Goal: Contribute content: Contribute content

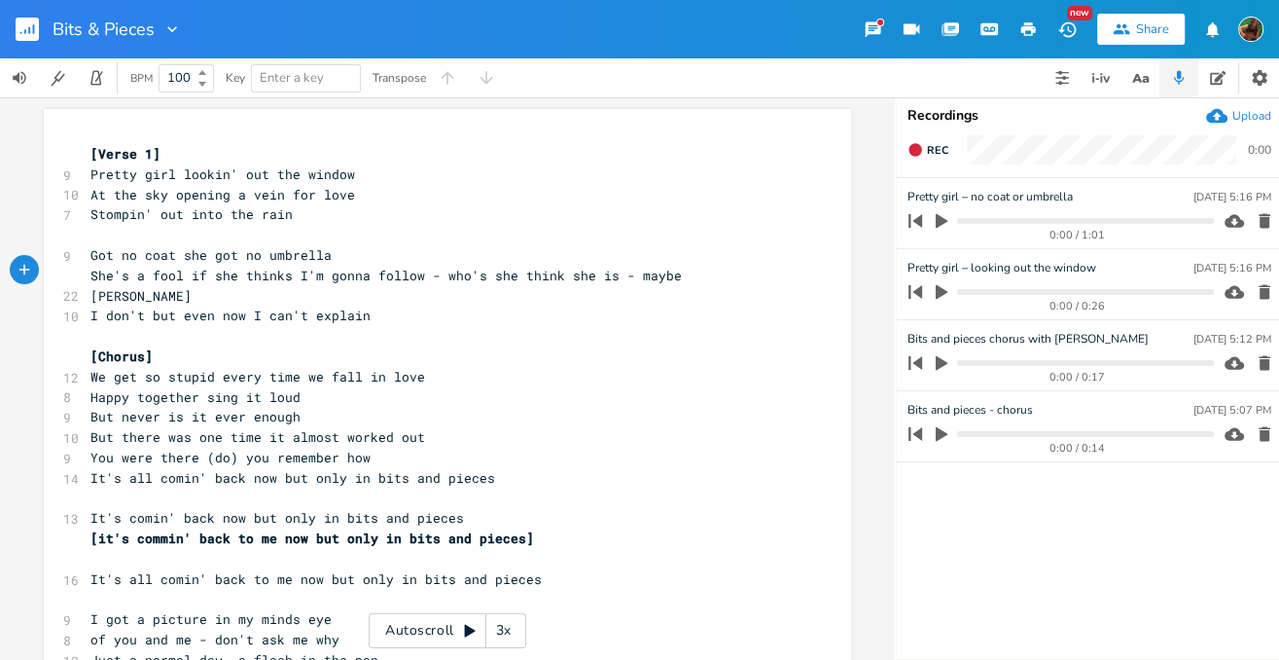
scroll to position [0, 18]
click at [943, 292] on icon "button" at bounding box center [942, 292] width 12 height 15
click at [943, 292] on icon "button" at bounding box center [942, 292] width 16 height 16
click at [943, 292] on icon "button" at bounding box center [942, 292] width 12 height 15
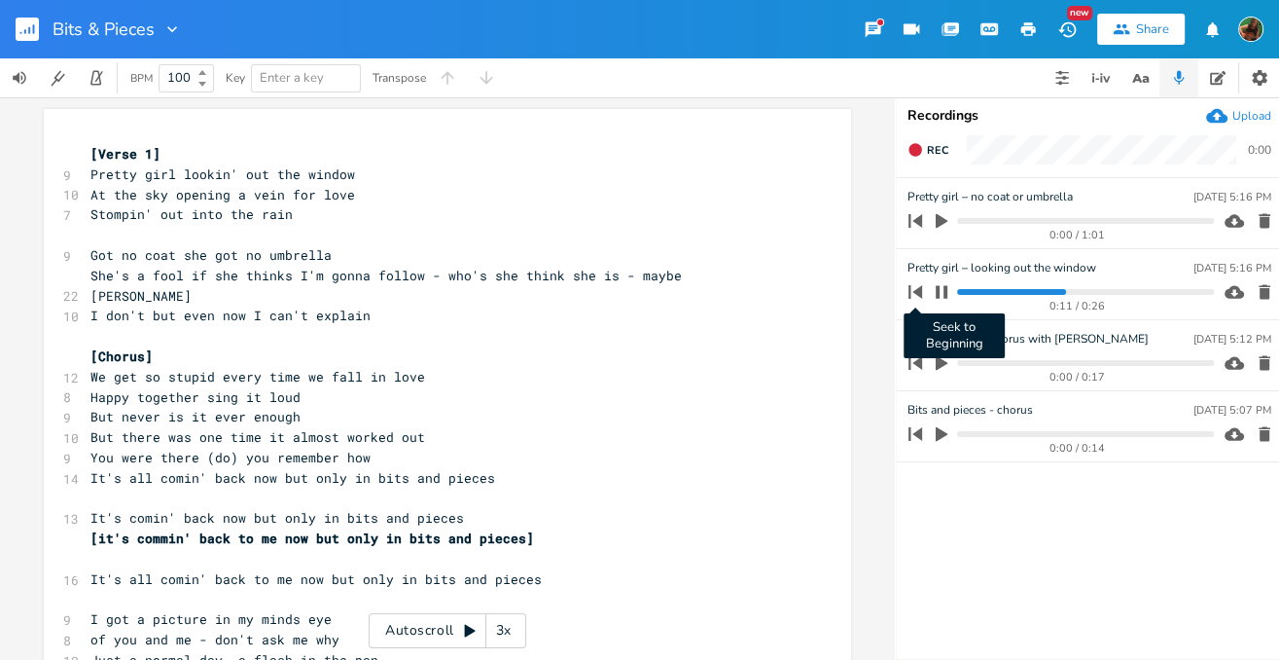
click at [913, 292] on icon "button" at bounding box center [916, 292] width 14 height 14
click at [943, 295] on icon "button" at bounding box center [942, 292] width 16 height 16
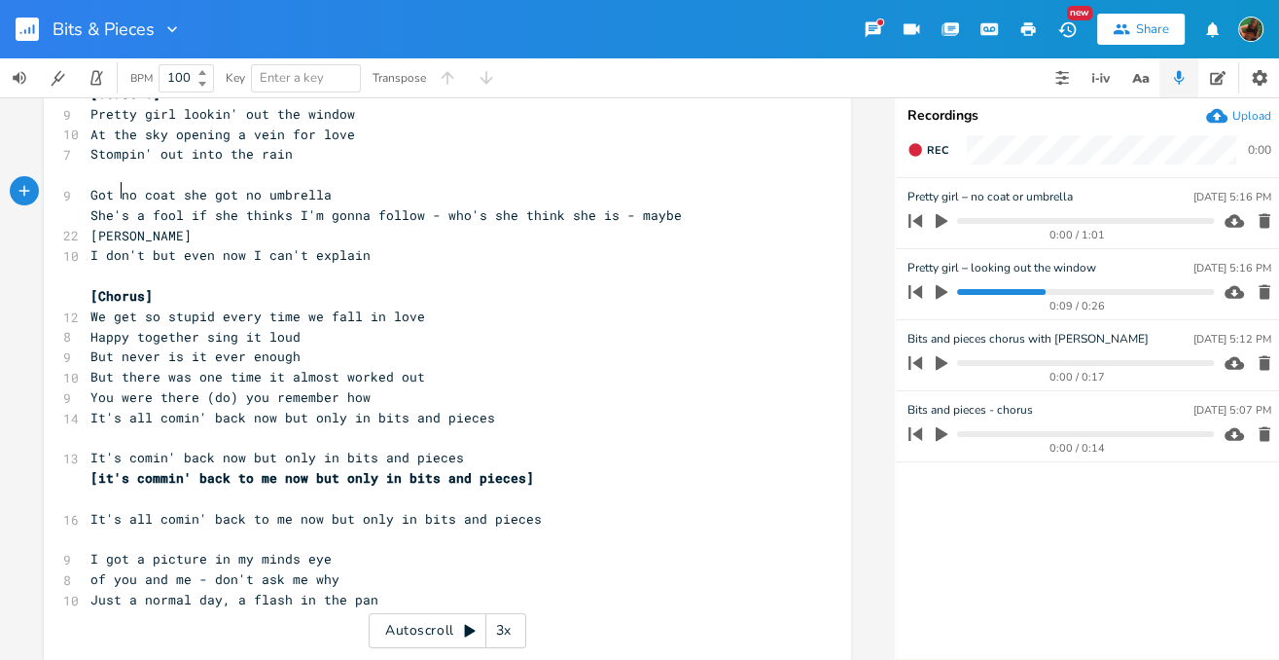
scroll to position [0, 0]
drag, startPoint x: 116, startPoint y: 188, endPoint x: 78, endPoint y: 185, distance: 38.1
click at [78, 185] on div "Got x [Verse 1] 9 Pretty girl lookin' out the window 10 At the sky opening a ve…" at bounding box center [447, 363] width 807 height 628
type textarea "N"
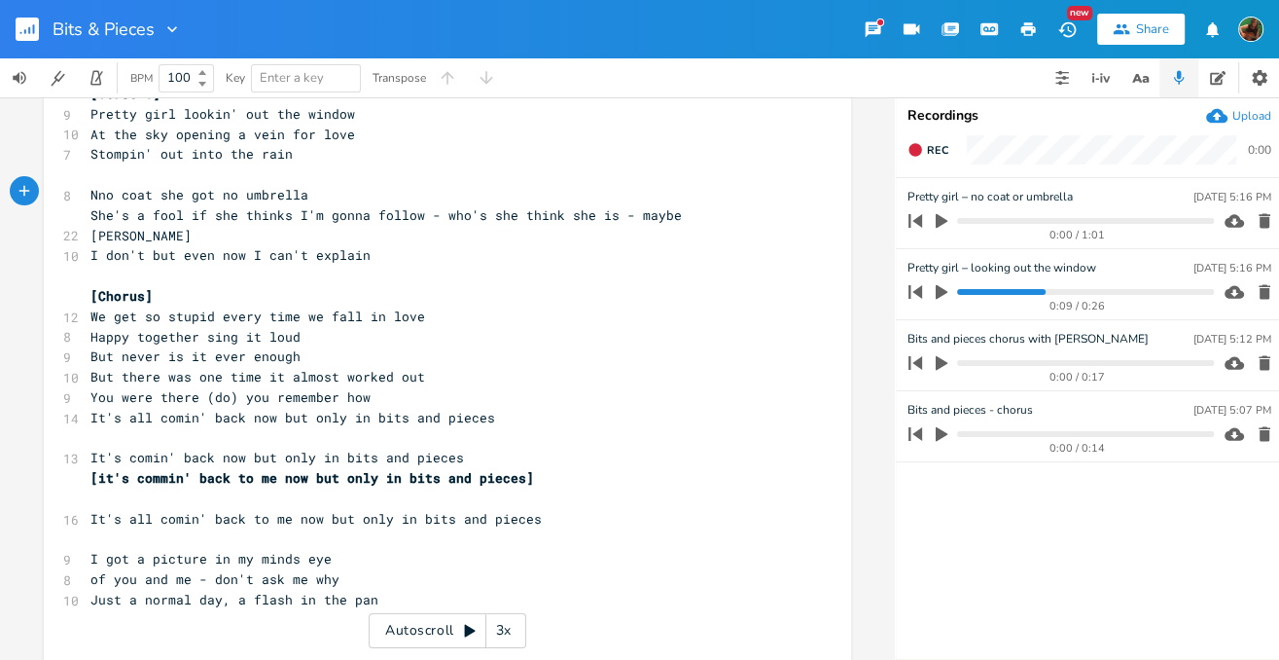
click at [99, 193] on span "Nno coat she got no umbrella" at bounding box center [199, 195] width 218 height 18
click at [212, 186] on span "No coat she got no umbrella" at bounding box center [195, 195] width 210 height 18
click at [207, 188] on span "No coat she got no umbrella" at bounding box center [195, 195] width 210 height 18
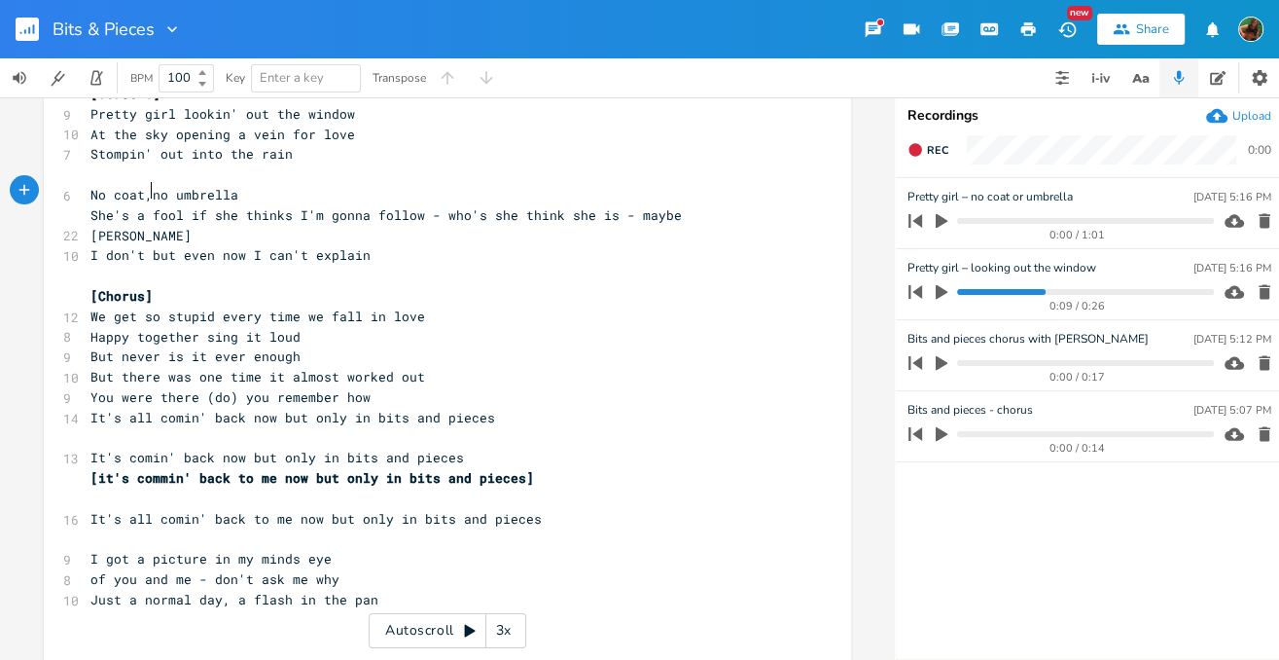
type textarea "t,"
click at [90, 188] on span "No coat, no umbrella" at bounding box center [168, 195] width 156 height 18
type textarea "["
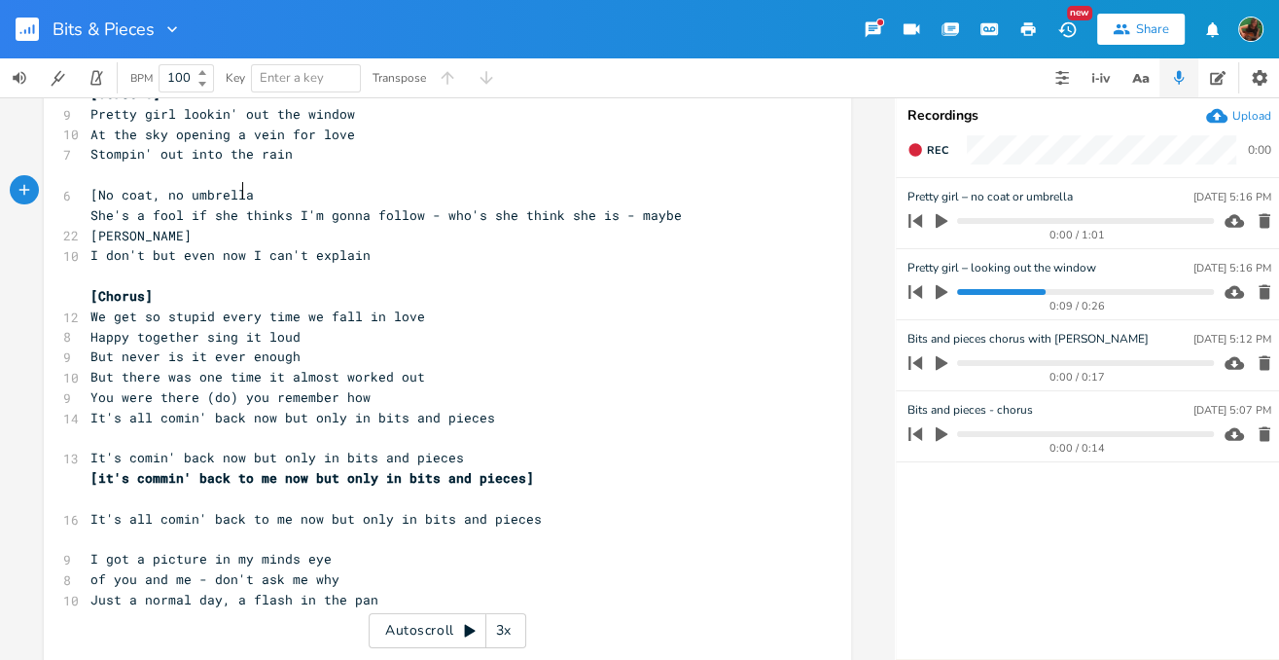
click at [239, 189] on span "[No coat, no umbrella" at bounding box center [171, 195] width 163 height 18
type textarea "]"
click at [412, 367] on pre "But there was one time it almost worked out" at bounding box center [438, 377] width 702 height 20
type textarea "out"
drag, startPoint x: 390, startPoint y: 342, endPoint x: 418, endPoint y: 342, distance: 28.2
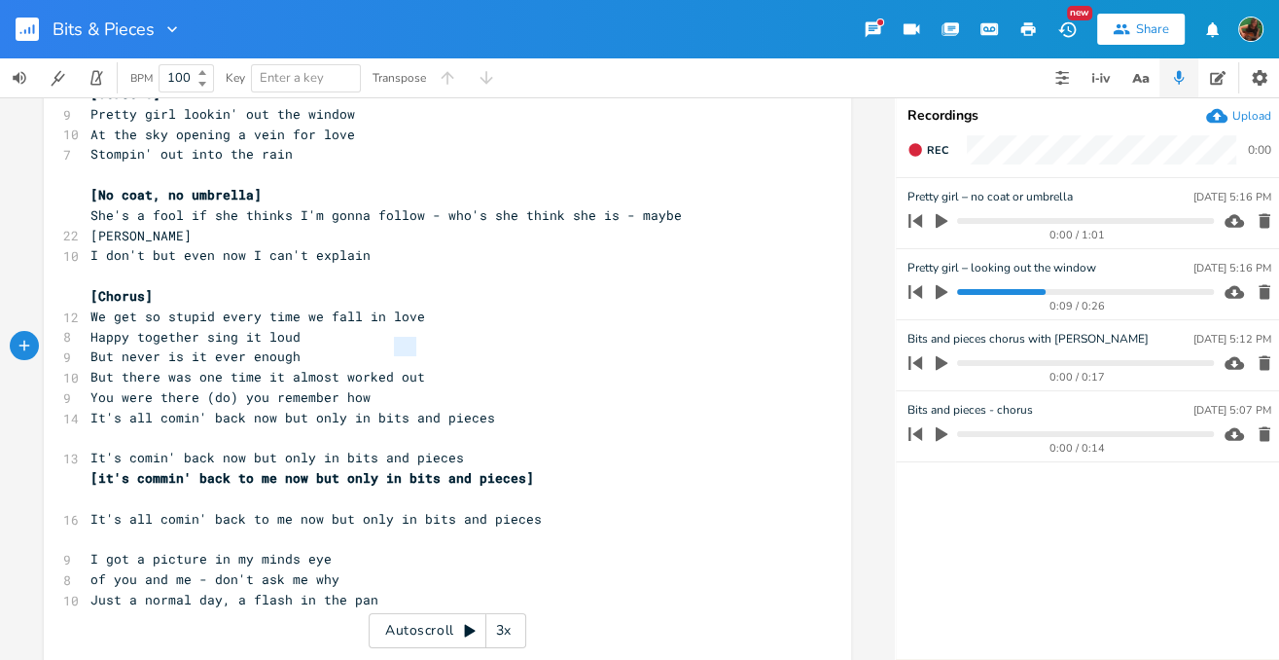
click at [418, 367] on pre "But there was one time it almost worked out" at bounding box center [438, 377] width 702 height 20
click at [530, 327] on pre "Happy together sing it loud" at bounding box center [438, 337] width 702 height 20
click at [1141, 80] on icon "button" at bounding box center [1140, 78] width 24 height 24
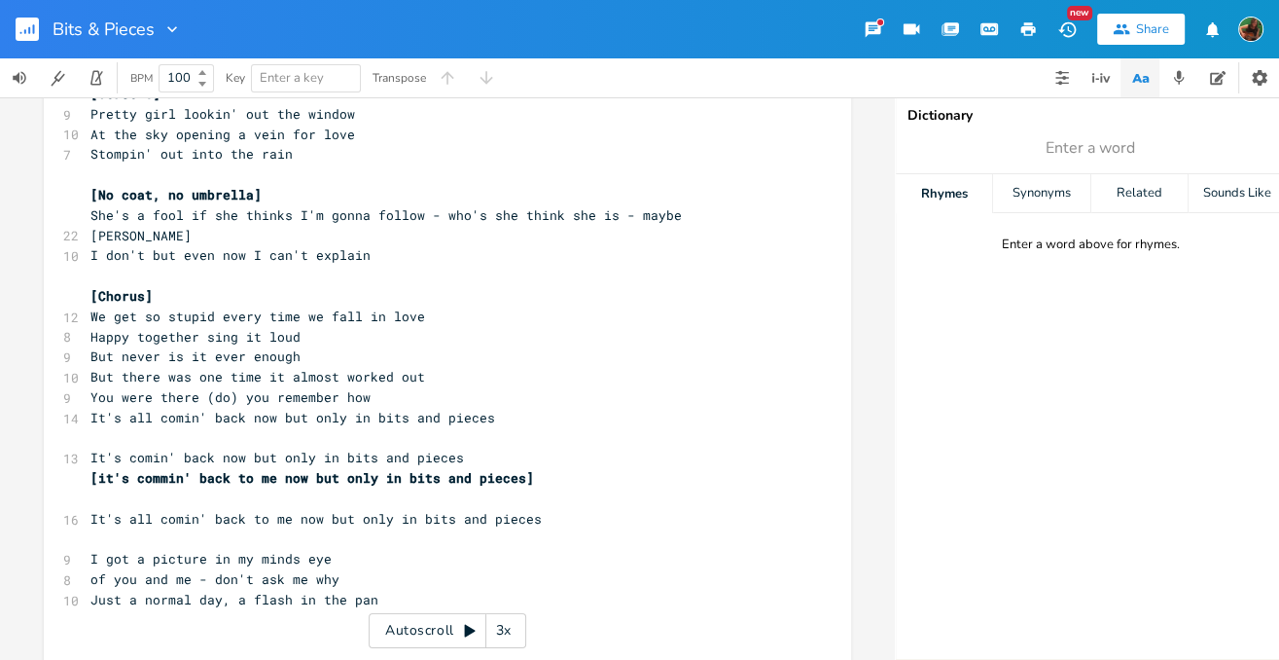
scroll to position [0, 1]
type textarea "out"
drag, startPoint x: 389, startPoint y: 348, endPoint x: 411, endPoint y: 352, distance: 21.8
click at [411, 368] on span "But there was one time it almost worked out" at bounding box center [257, 377] width 335 height 18
click at [462, 331] on icon "button" at bounding box center [466, 328] width 23 height 23
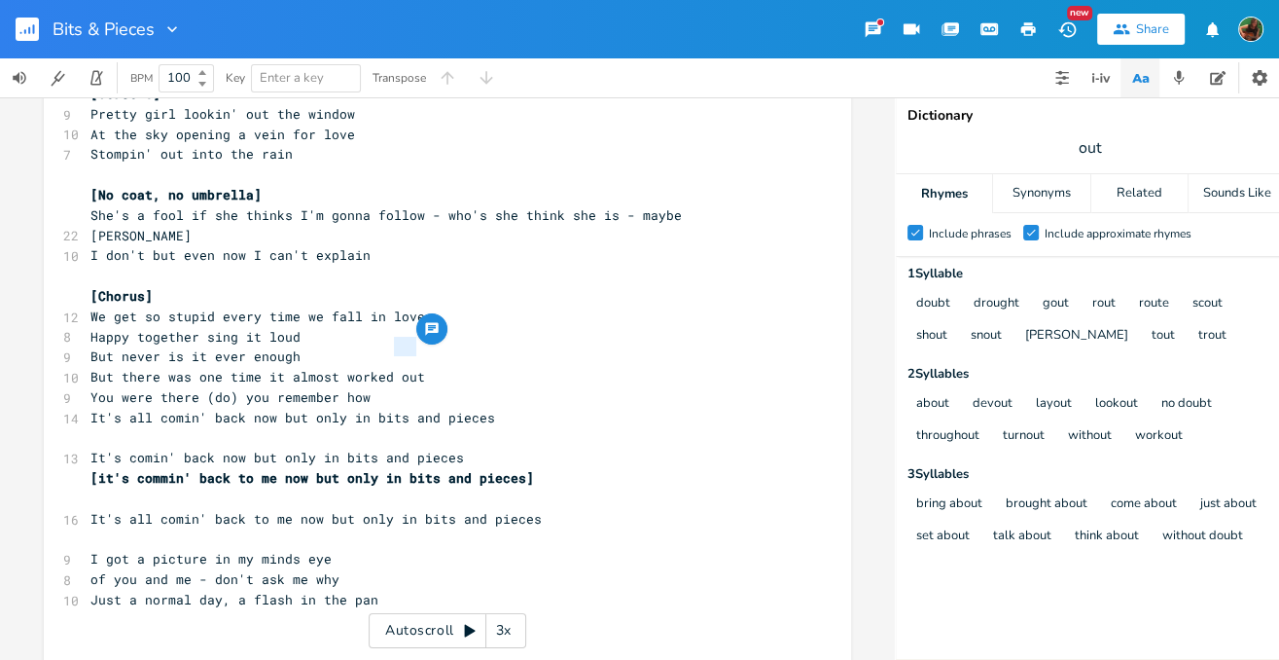
scroll to position [0, 0]
click at [203, 328] on span "Happy together sing it loud" at bounding box center [195, 337] width 210 height 18
click at [295, 327] on pre "Happy together sing it loud" at bounding box center [438, 337] width 702 height 20
type textarea "enough"
drag, startPoint x: 241, startPoint y: 328, endPoint x: 293, endPoint y: 328, distance: 51.6
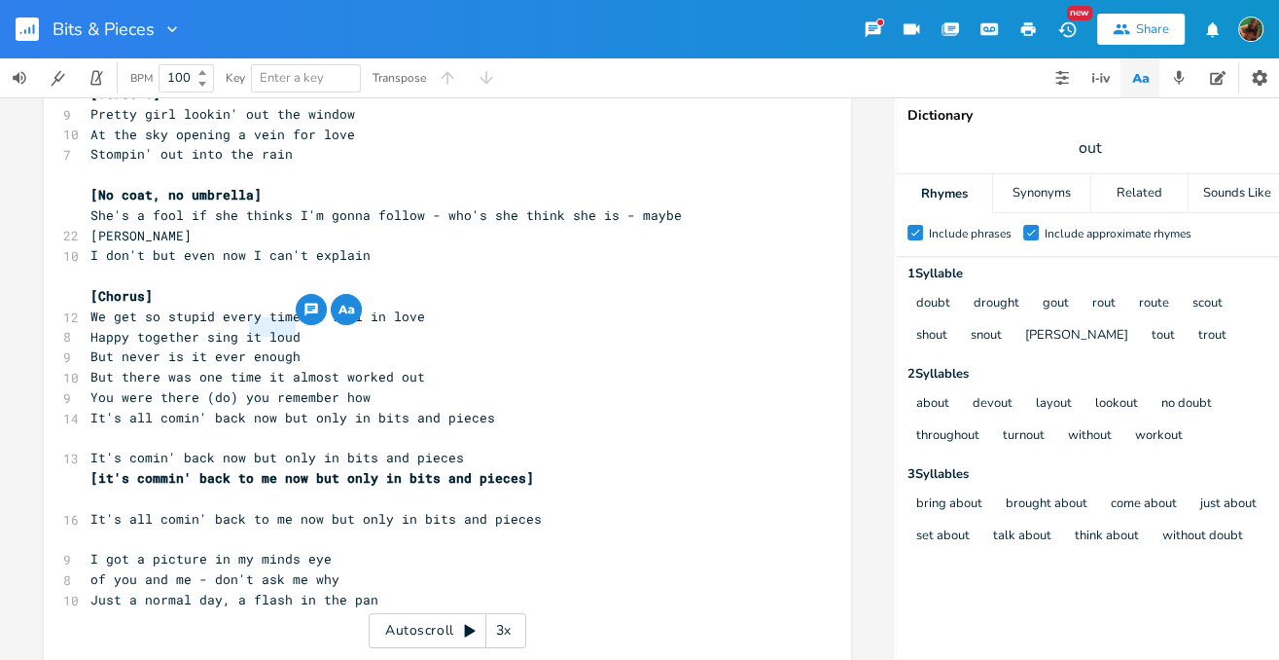
click at [293, 346] on pre "But never is it ever enough" at bounding box center [438, 356] width 702 height 20
click at [341, 318] on icon "button" at bounding box center [346, 309] width 23 height 23
